Goal: Find specific page/section: Find specific page/section

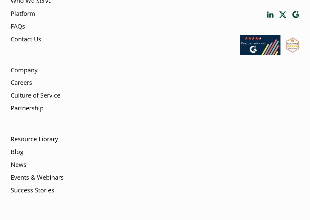
scroll to position [2477, 0]
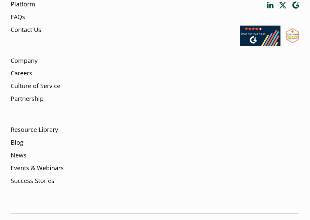
click at [20, 138] on link "Blog" at bounding box center [17, 142] width 13 height 9
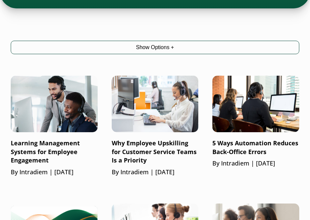
scroll to position [273, 0]
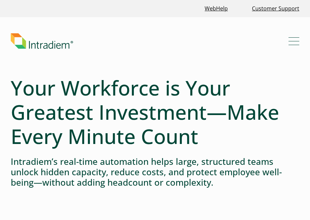
click at [289, 39] on button "Menu" at bounding box center [294, 41] width 11 height 11
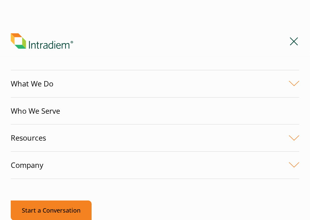
click at [54, 211] on link "Start a Conversation" at bounding box center [51, 210] width 81 height 20
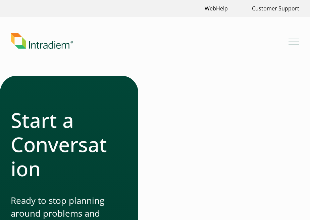
click at [46, 42] on img "Link to homepage of Intradiem" at bounding box center [42, 40] width 62 height 15
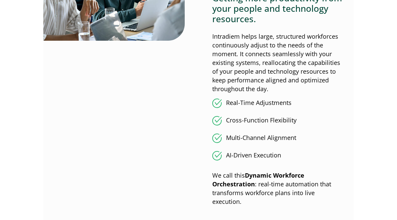
scroll to position [635, 0]
